Goal: Information Seeking & Learning: Find specific page/section

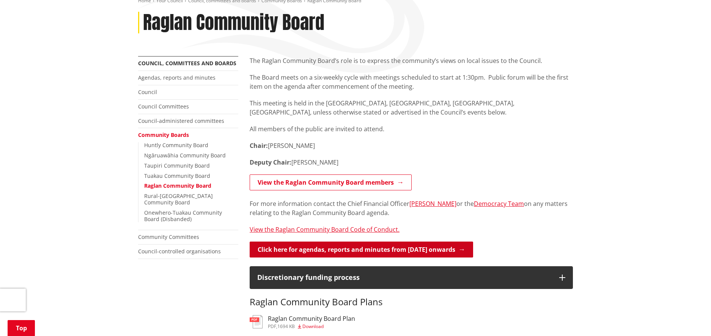
scroll to position [98, 0]
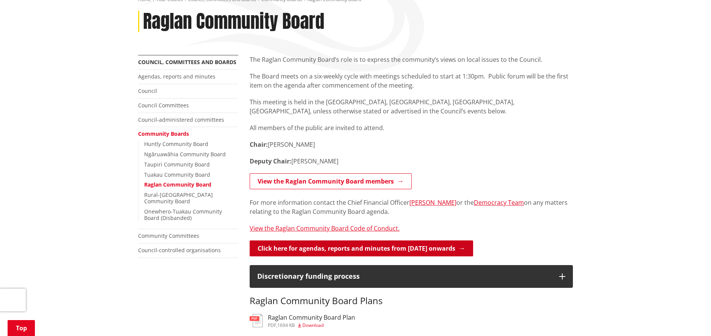
click at [386, 250] on link "Click here for agendas, reports and minutes from May 2024 onwards" at bounding box center [361, 248] width 223 height 16
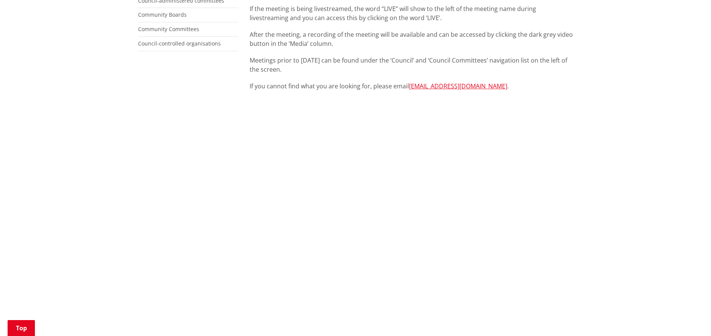
scroll to position [355, 0]
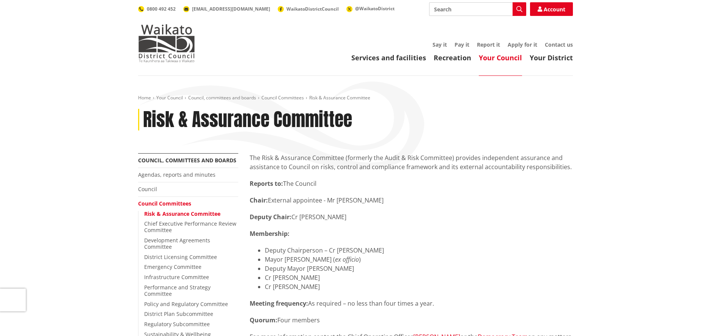
click at [432, 98] on ol "Home Your Council Council, committees and boards Council Committees Risk & Assu…" at bounding box center [355, 98] width 435 height 6
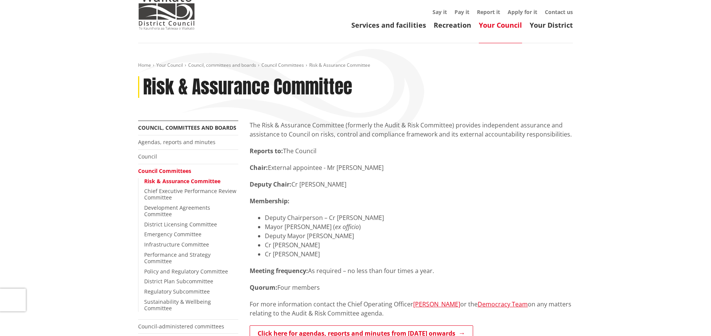
scroll to position [40, 0]
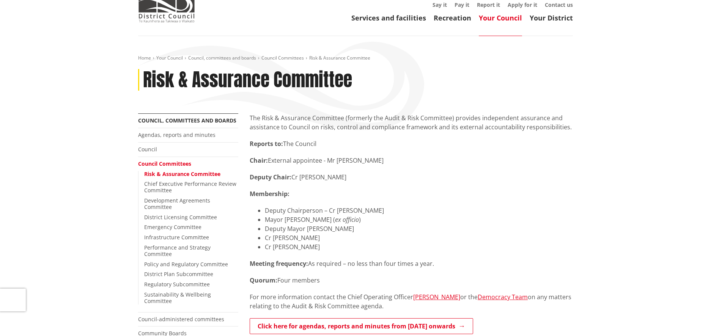
click at [427, 186] on div "The Risk & Assurance Committee (formerly the Audit & Risk Committee) provides i…" at bounding box center [411, 233] width 323 height 240
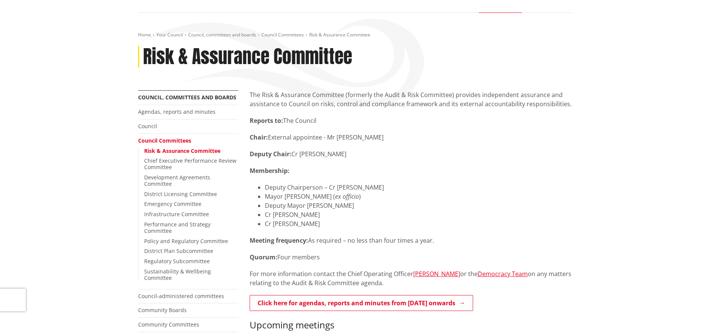
click at [427, 186] on li "Deputy Chairperson – Cr [PERSON_NAME]" at bounding box center [419, 187] width 308 height 9
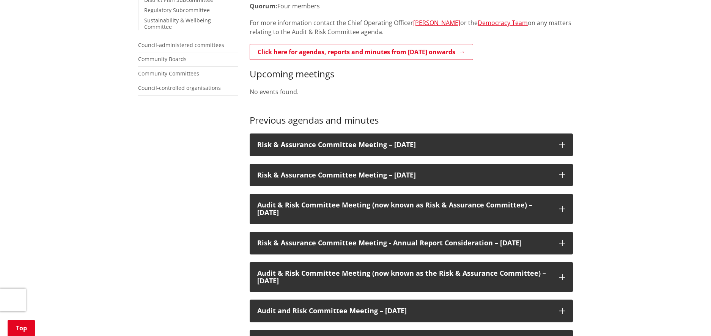
scroll to position [315, 0]
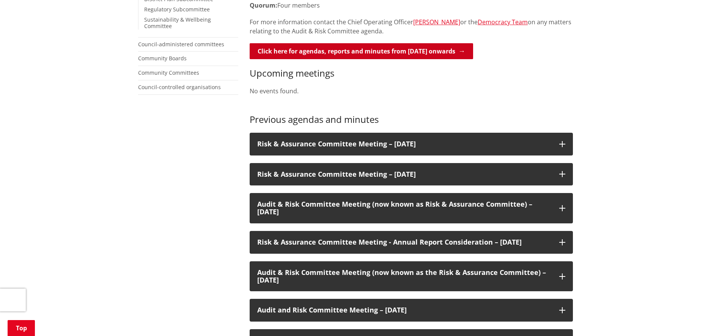
click at [394, 52] on link "Click here for agendas, reports and minutes from [DATE] onwards" at bounding box center [361, 51] width 223 height 16
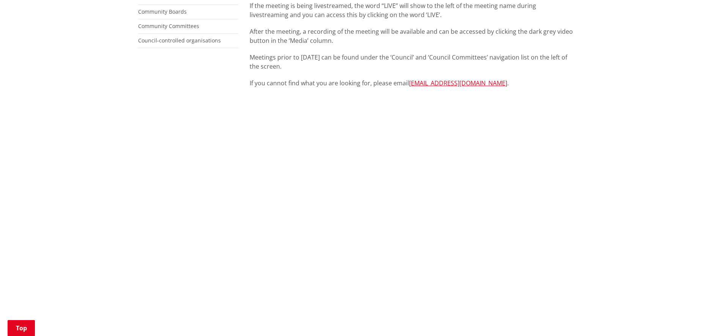
scroll to position [235, 0]
